Goal: Information Seeking & Learning: Learn about a topic

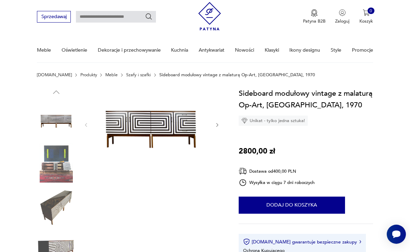
click at [216, 124] on icon "button" at bounding box center [217, 124] width 5 height 5
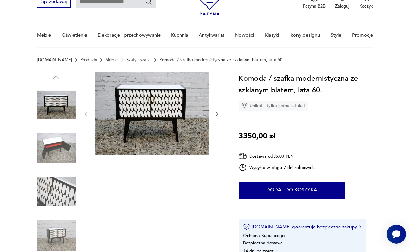
scroll to position [43, 0]
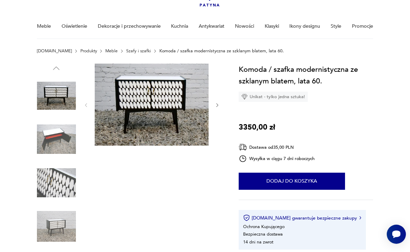
click at [216, 107] on icon "button" at bounding box center [217, 105] width 5 height 5
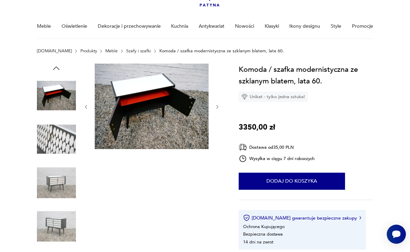
click at [216, 107] on icon "button" at bounding box center [217, 106] width 5 height 5
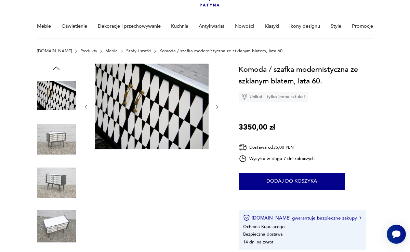
click at [216, 107] on icon "button" at bounding box center [217, 106] width 5 height 5
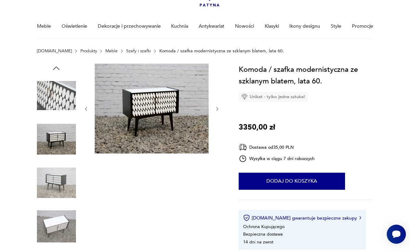
click at [216, 107] on icon "button" at bounding box center [217, 108] width 5 height 5
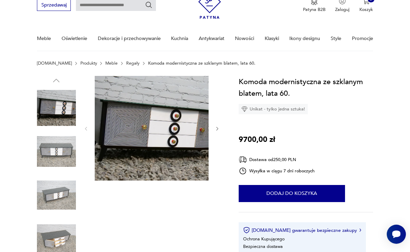
scroll to position [36, 0]
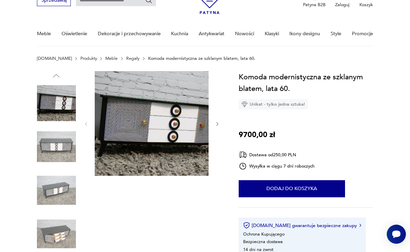
click at [134, 121] on img at bounding box center [152, 123] width 114 height 105
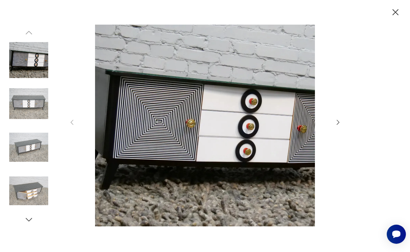
click at [337, 121] on icon "button" at bounding box center [338, 123] width 8 height 8
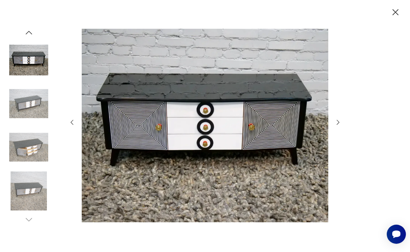
click at [337, 121] on icon "button" at bounding box center [338, 123] width 8 height 8
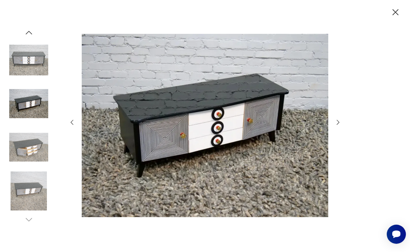
click at [337, 121] on icon "button" at bounding box center [338, 123] width 8 height 8
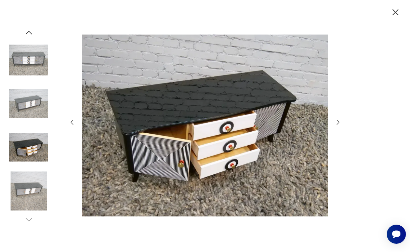
click at [337, 121] on icon "button" at bounding box center [338, 123] width 8 height 8
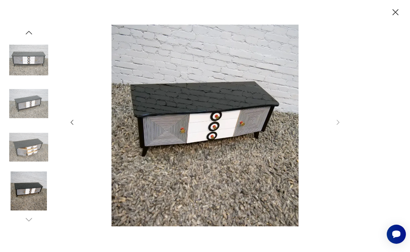
click at [14, 192] on img at bounding box center [28, 190] width 39 height 39
click at [41, 108] on img at bounding box center [28, 103] width 39 height 39
